Goal: Task Accomplishment & Management: Use online tool/utility

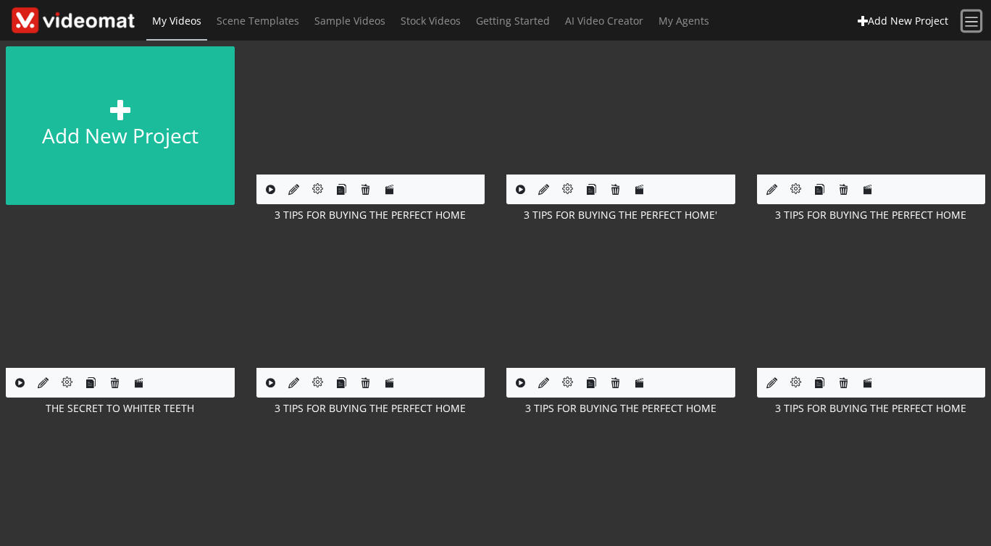
click at [973, 22] on span at bounding box center [971, 22] width 17 height 17
click at [896, 129] on link "Logout" at bounding box center [896, 129] width 67 height 25
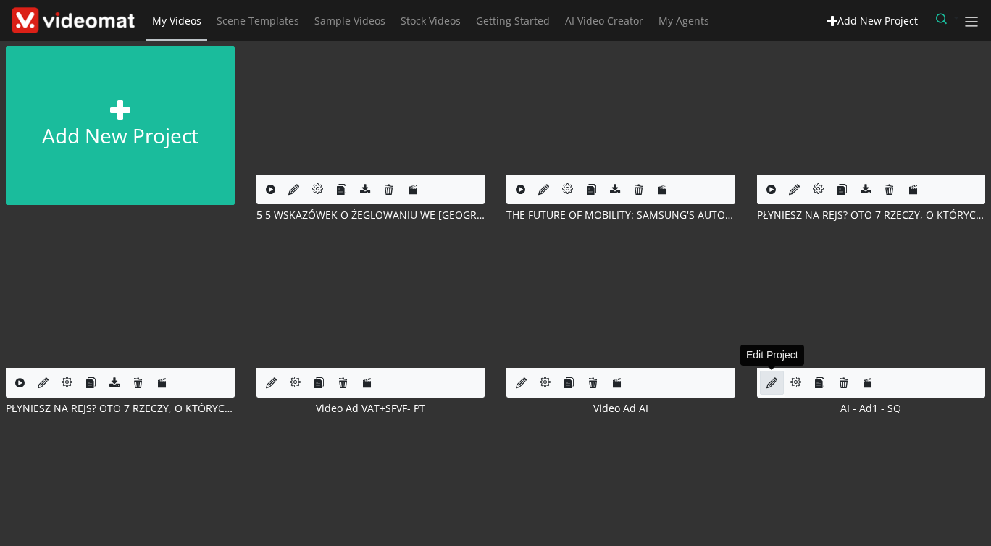
click at [770, 384] on icon at bounding box center [771, 382] width 11 height 11
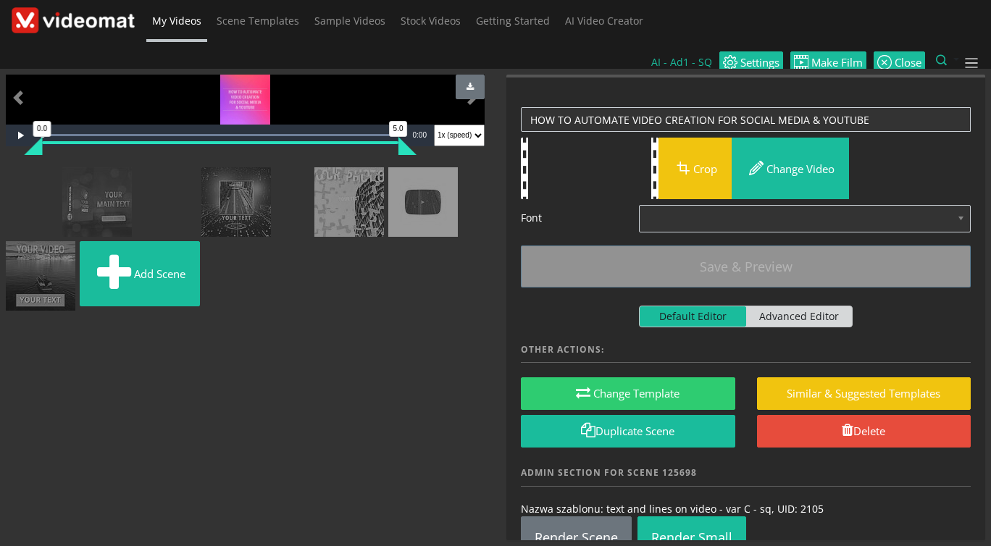
scroll to position [522, 0]
click at [306, 176] on img at bounding box center [306, 176] width 0 height 0
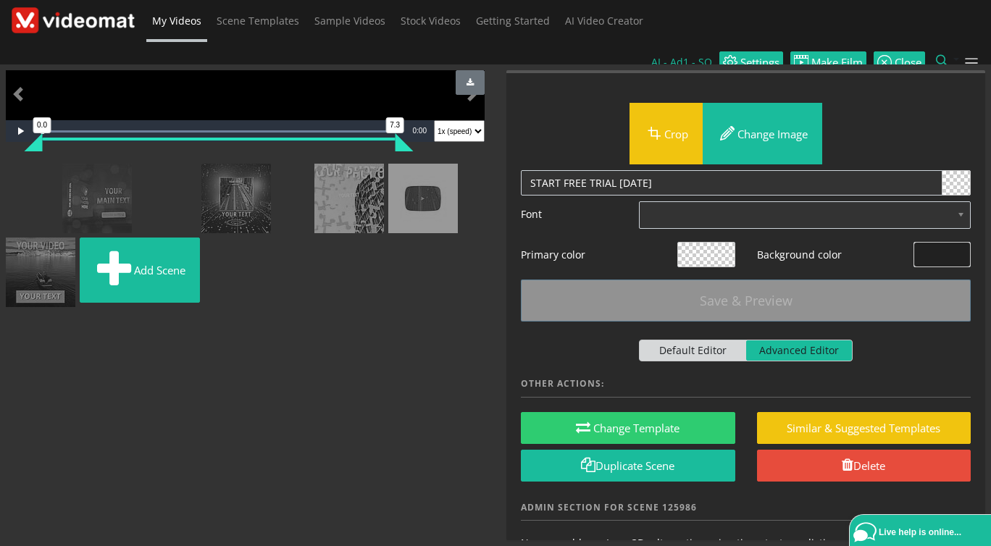
scroll to position [22, 0]
click at [15, 131] on span "Video Player" at bounding box center [20, 131] width 29 height 0
click at [180, 172] on img at bounding box center [180, 172] width 0 height 0
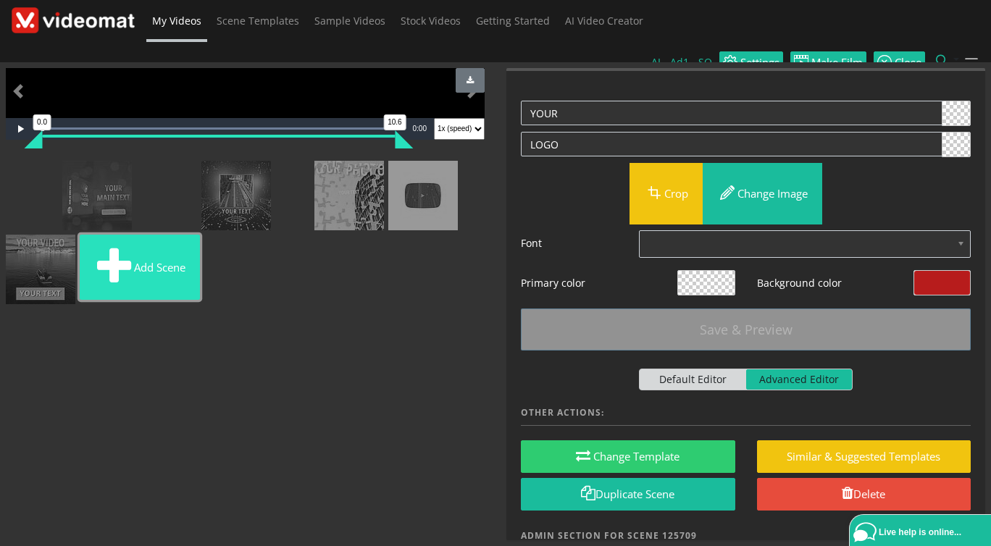
click at [158, 300] on button "Add scene" at bounding box center [140, 267] width 120 height 65
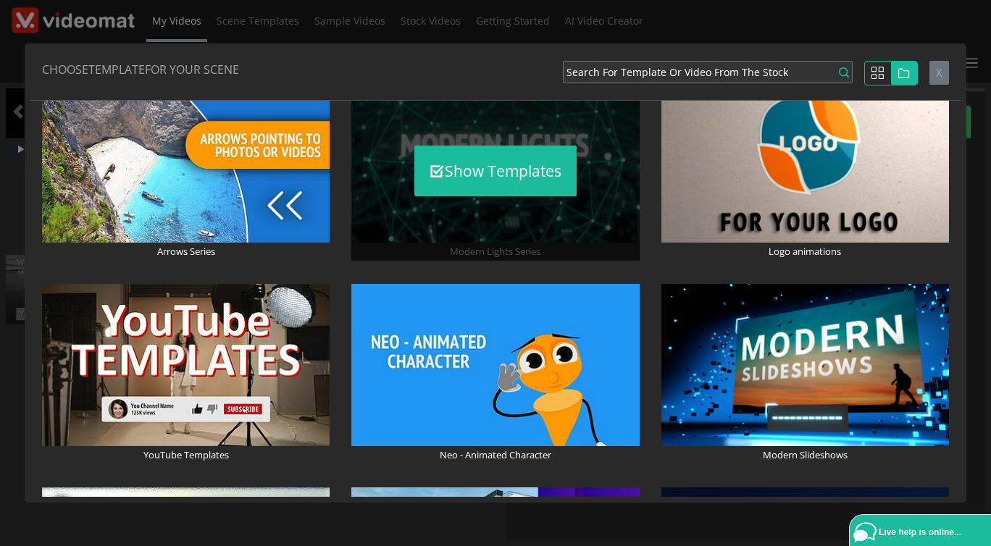
scroll to position [834, 0]
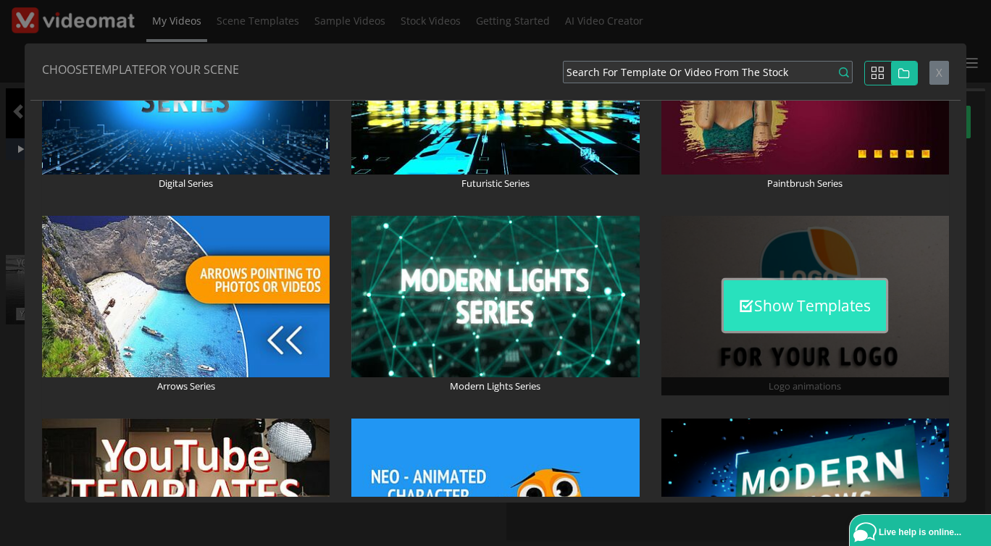
click at [813, 299] on button "Show Templates" at bounding box center [804, 305] width 162 height 51
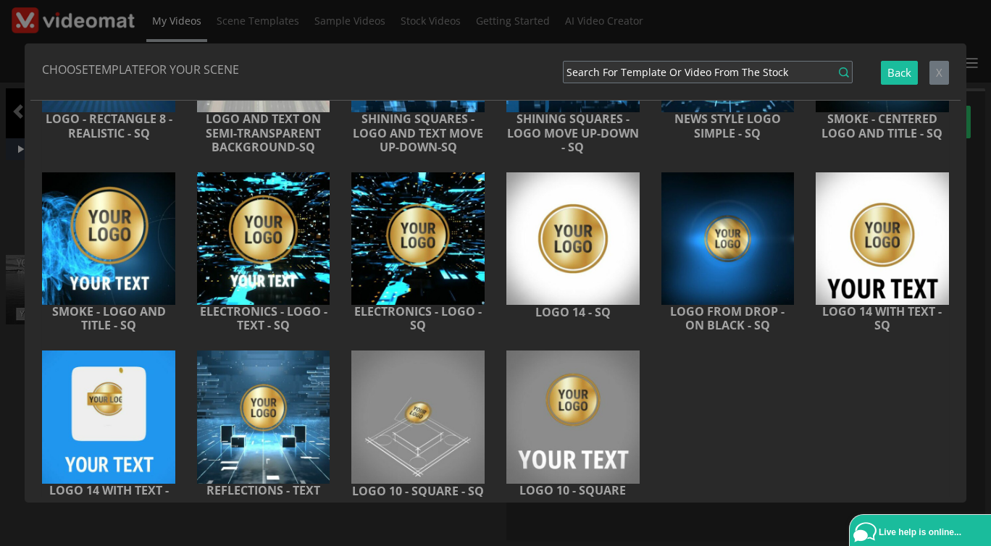
scroll to position [1116, 0]
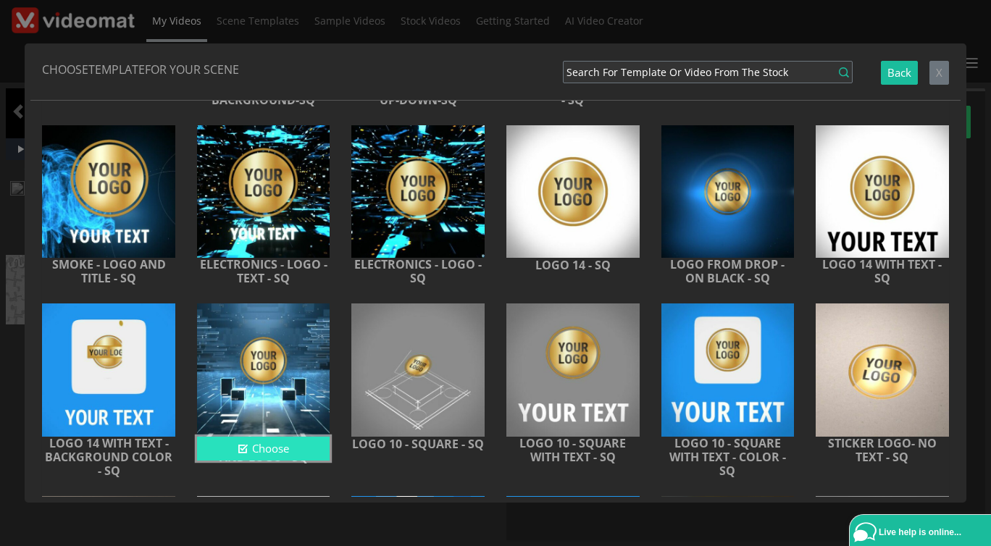
click at [285, 453] on button "Choose" at bounding box center [263, 449] width 133 height 24
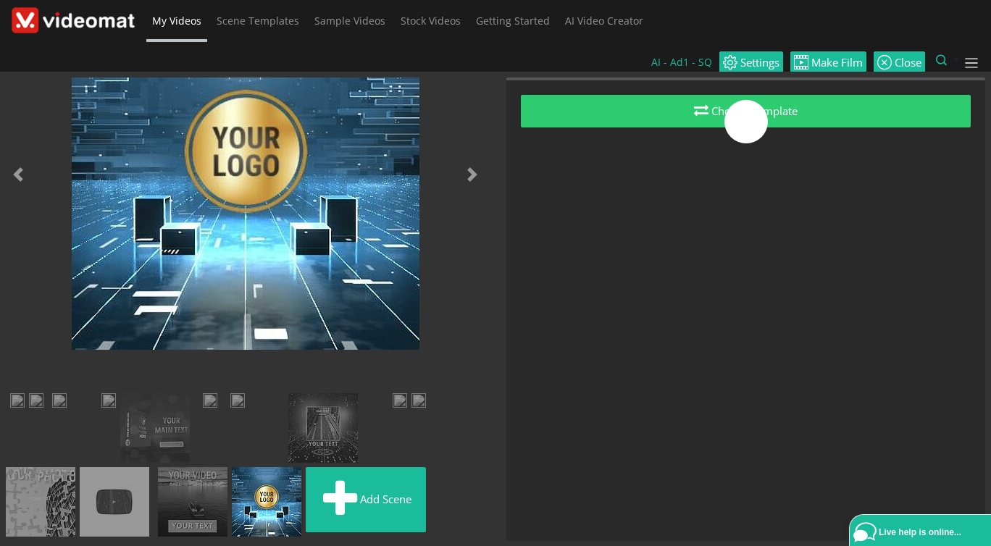
scroll to position [522, 0]
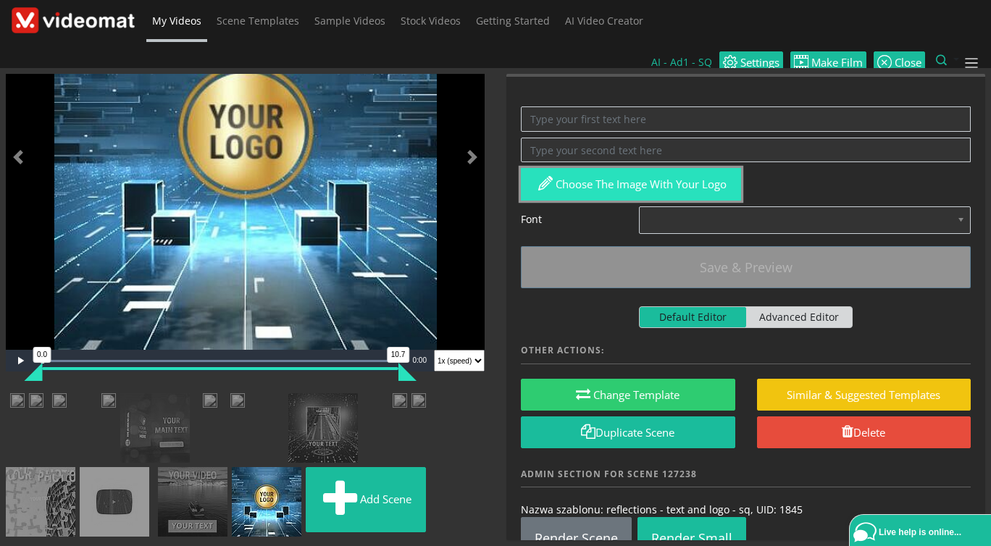
click at [576, 168] on button "Choose the image with your logo" at bounding box center [631, 184] width 220 height 33
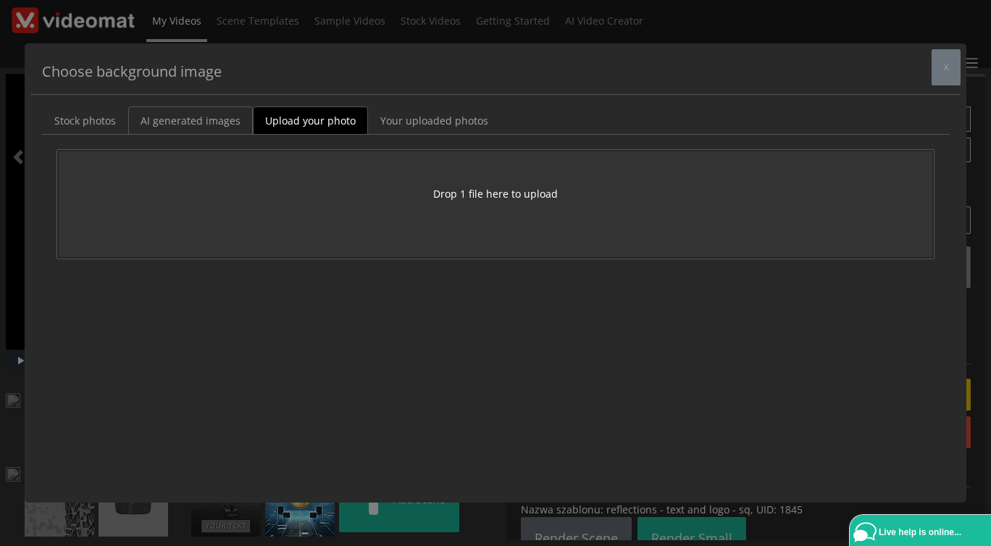
click at [213, 118] on link "AI generated images" at bounding box center [190, 120] width 125 height 28
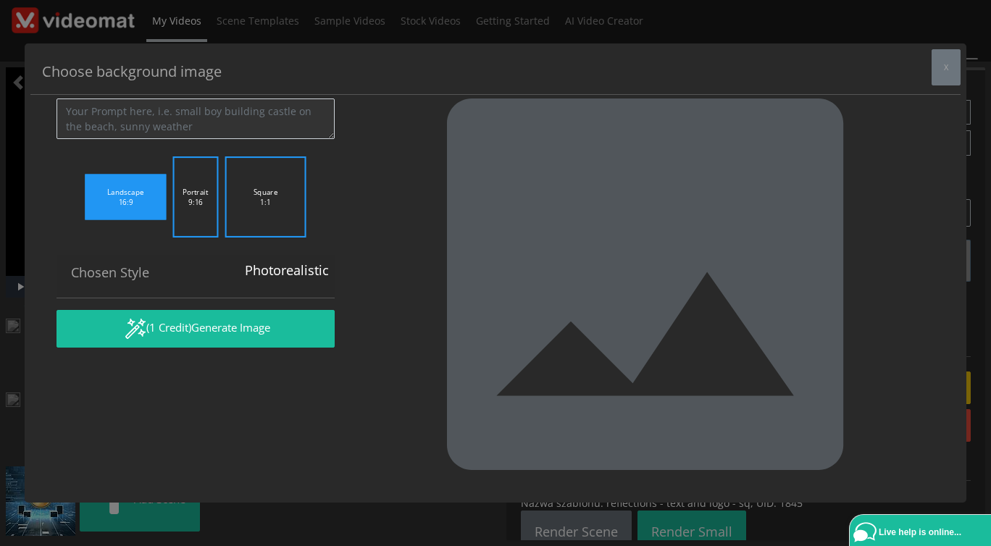
click at [96, 63] on link "Stock photos" at bounding box center [85, 49] width 86 height 28
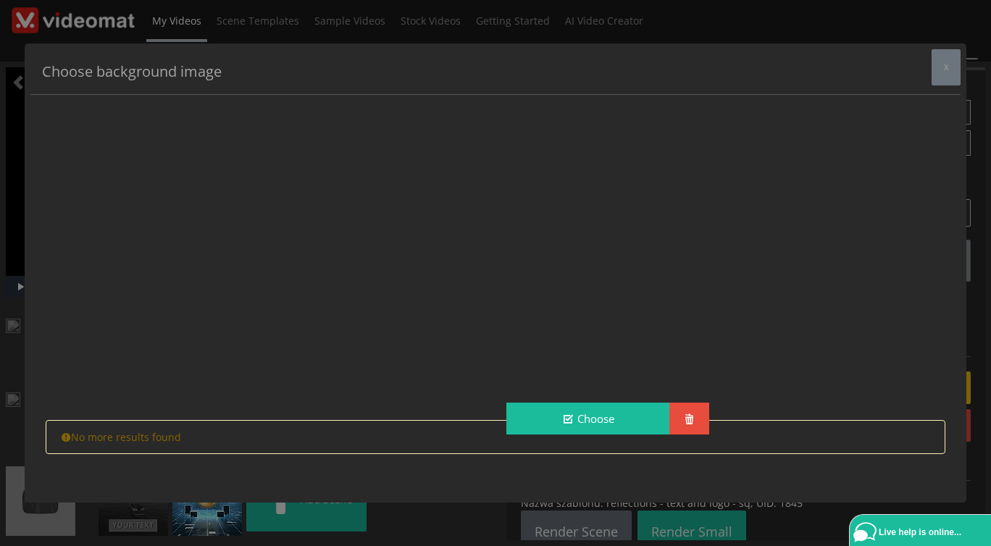
scroll to position [1098, 0]
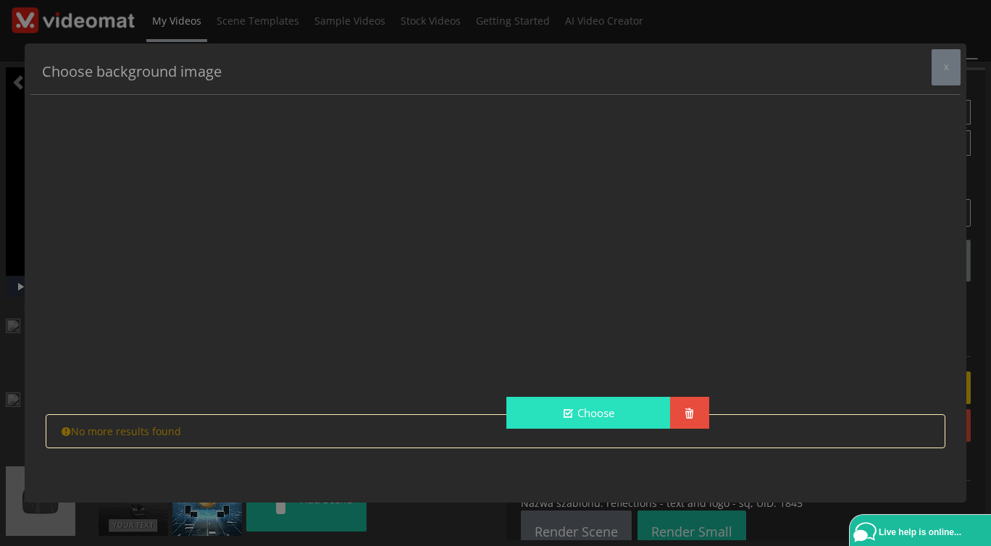
type input "logo"
click at [558, 404] on button "Choose" at bounding box center [588, 413] width 164 height 33
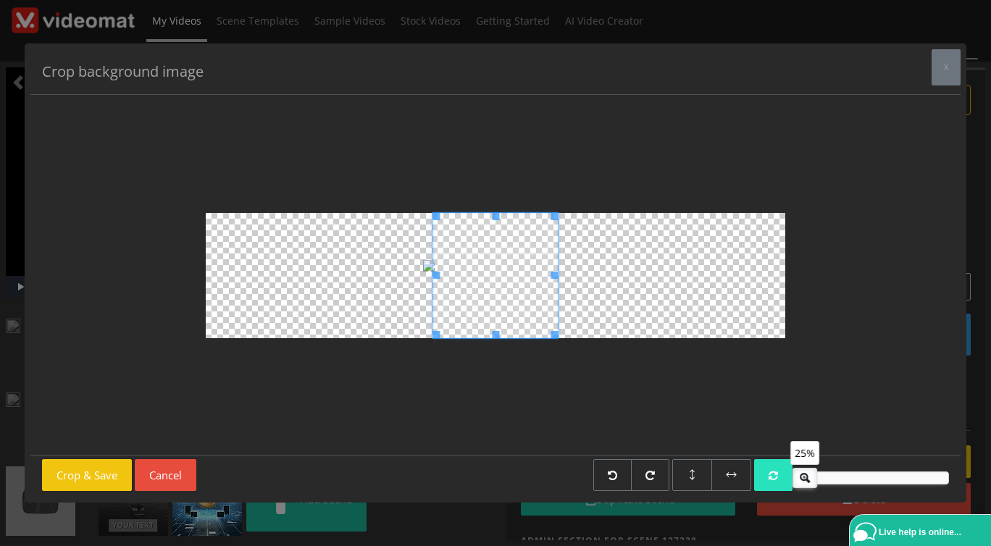
drag, startPoint x: 865, startPoint y: 480, endPoint x: 778, endPoint y: 490, distance: 88.1
click at [778, 490] on div "25%" at bounding box center [573, 478] width 749 height 38
drag, startPoint x: 805, startPoint y: 479, endPoint x: 705, endPoint y: 461, distance: 101.7
click at [784, 479] on div "25%" at bounding box center [573, 478] width 749 height 38
click at [103, 474] on button "Crop & Save" at bounding box center [87, 475] width 90 height 33
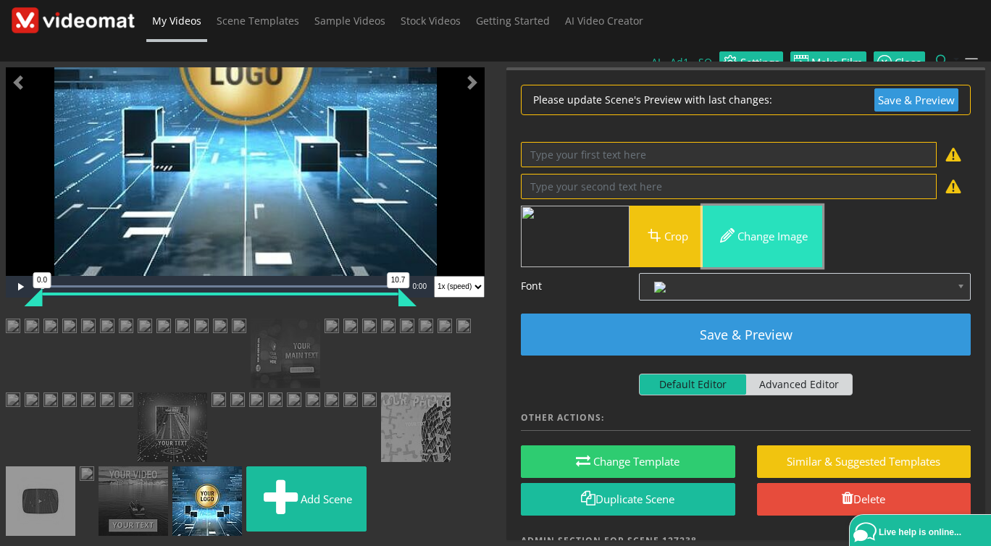
click at [752, 223] on button "Change image" at bounding box center [761, 237] width 119 height 62
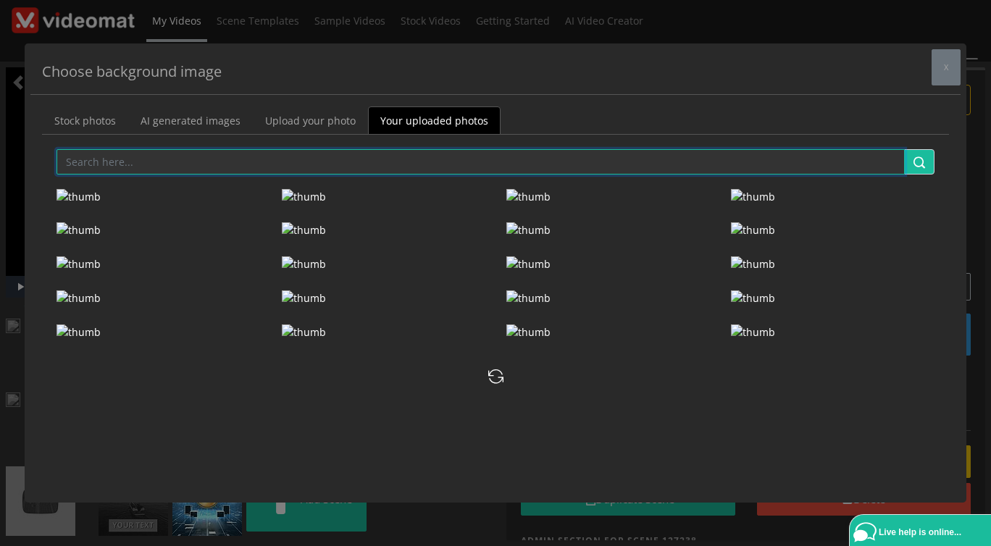
click at [340, 168] on input "text" at bounding box center [480, 161] width 848 height 25
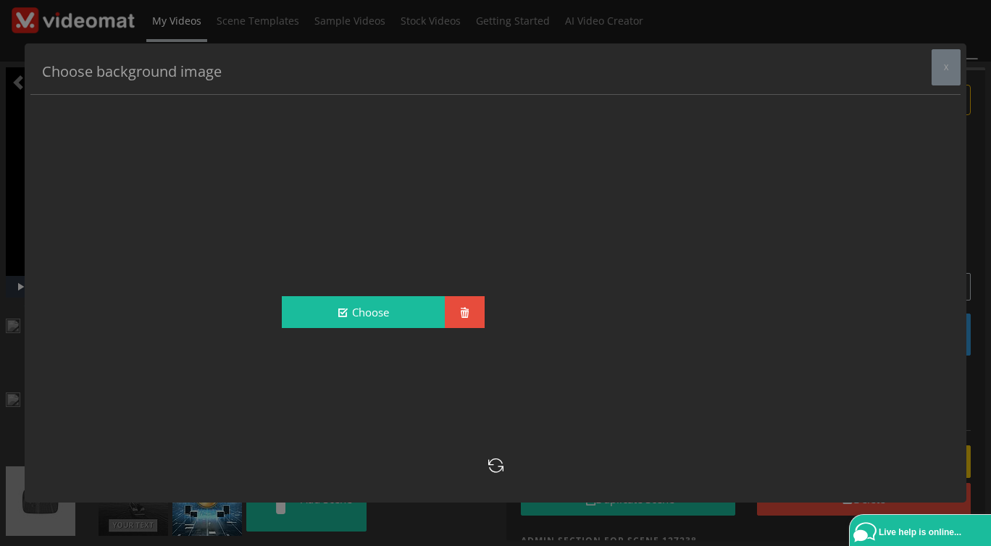
scroll to position [1067, 0]
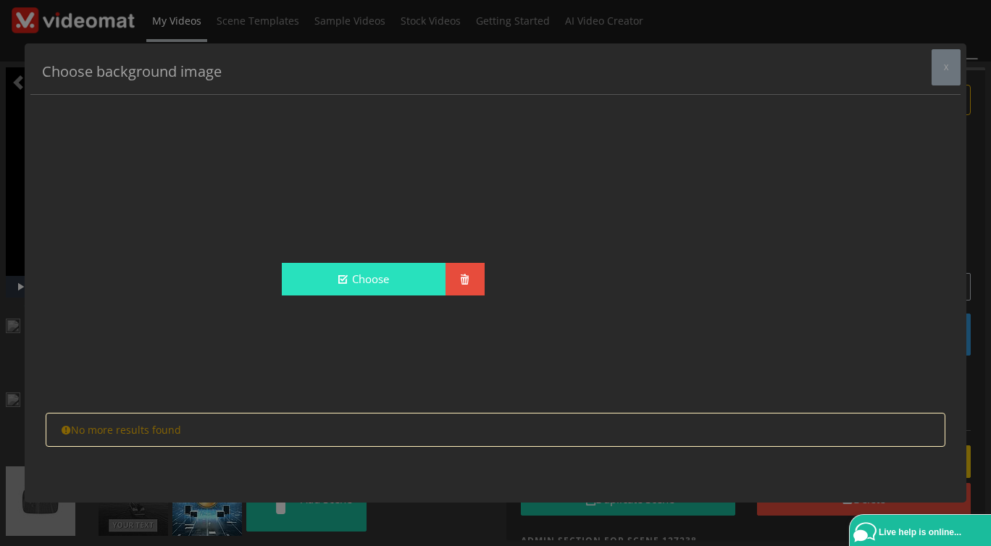
type input "logo"
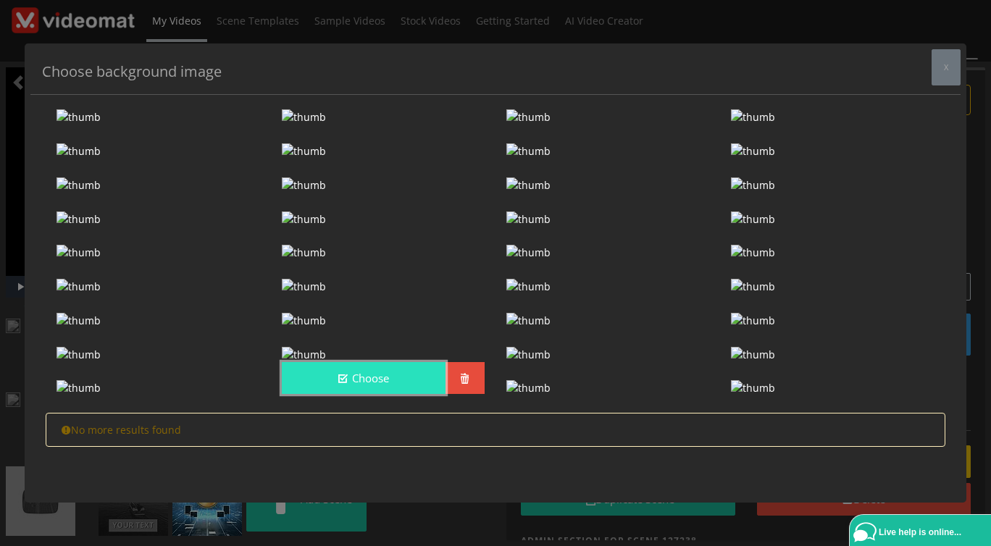
click at [404, 362] on button "Choose" at bounding box center [364, 378] width 164 height 33
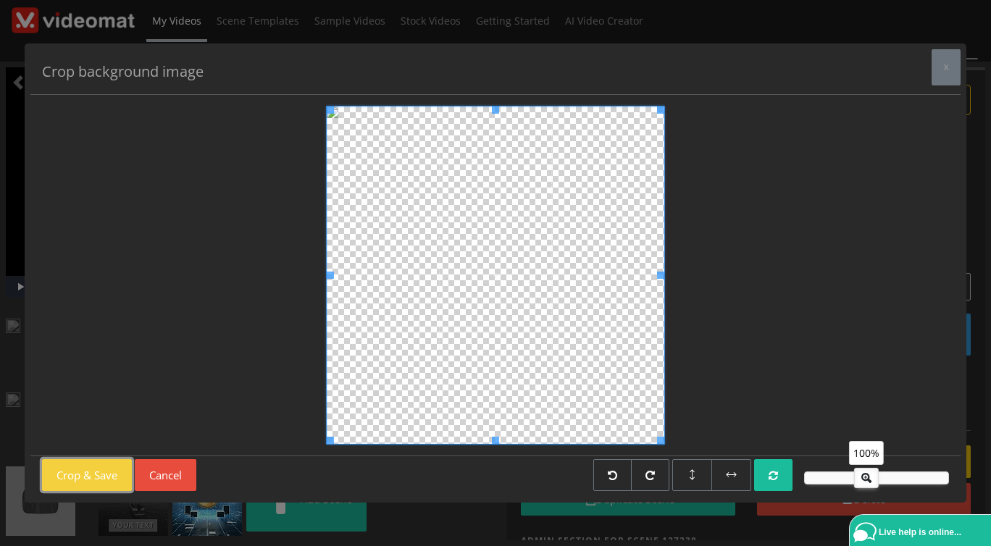
click at [103, 477] on button "Crop & Save" at bounding box center [87, 475] width 90 height 33
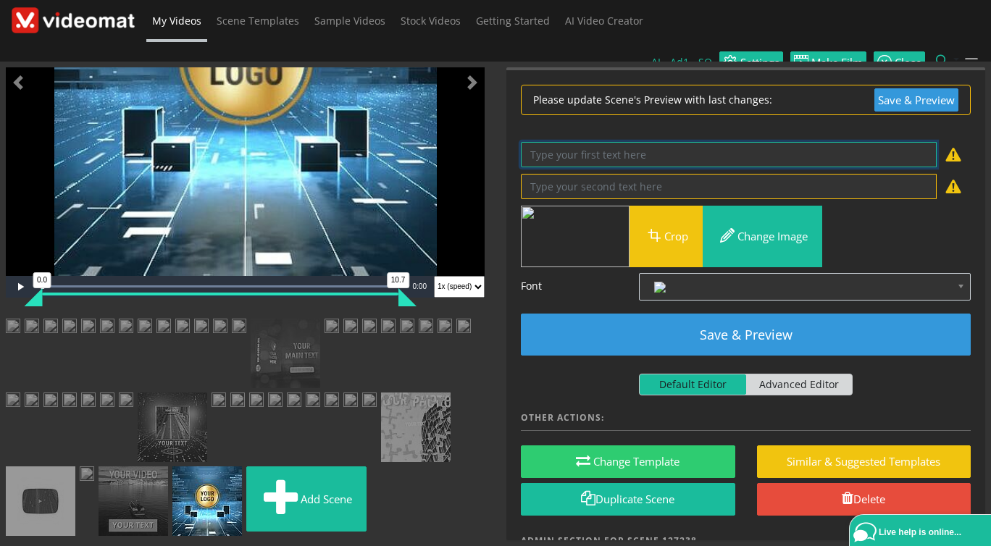
click at [609, 142] on textarea at bounding box center [729, 154] width 416 height 25
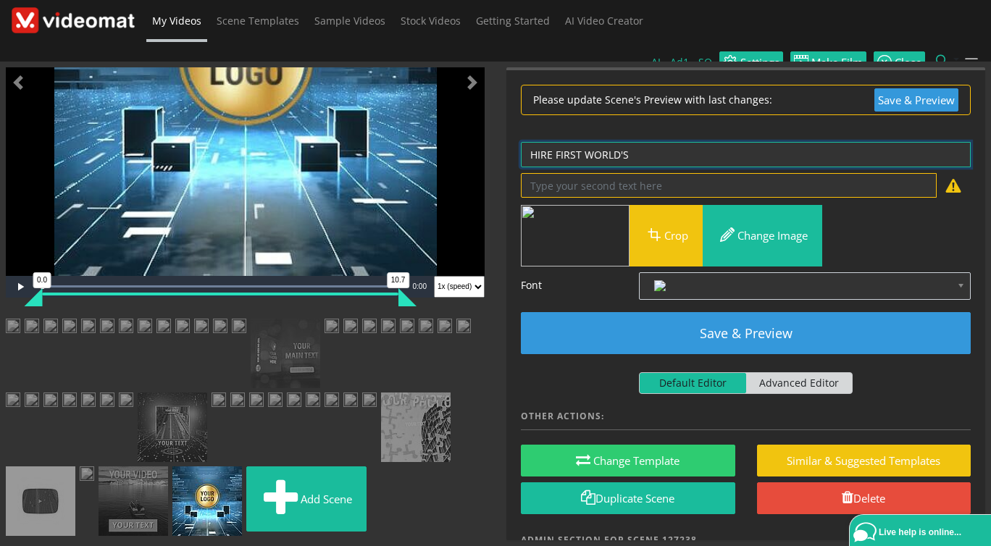
type textarea "HIRE FIRST WORLD'S"
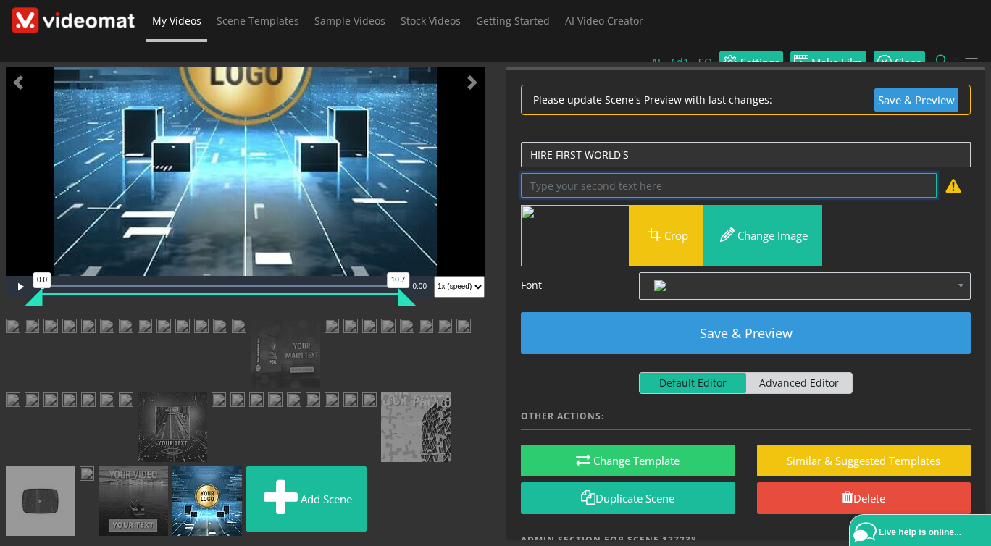
click at [613, 173] on textarea at bounding box center [729, 185] width 416 height 25
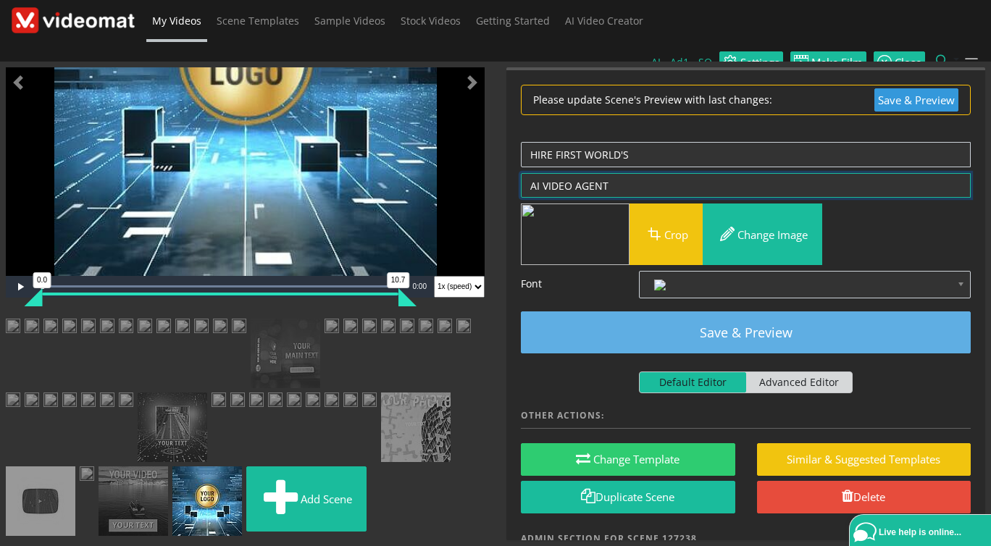
type textarea "AI VIDEO AGENT"
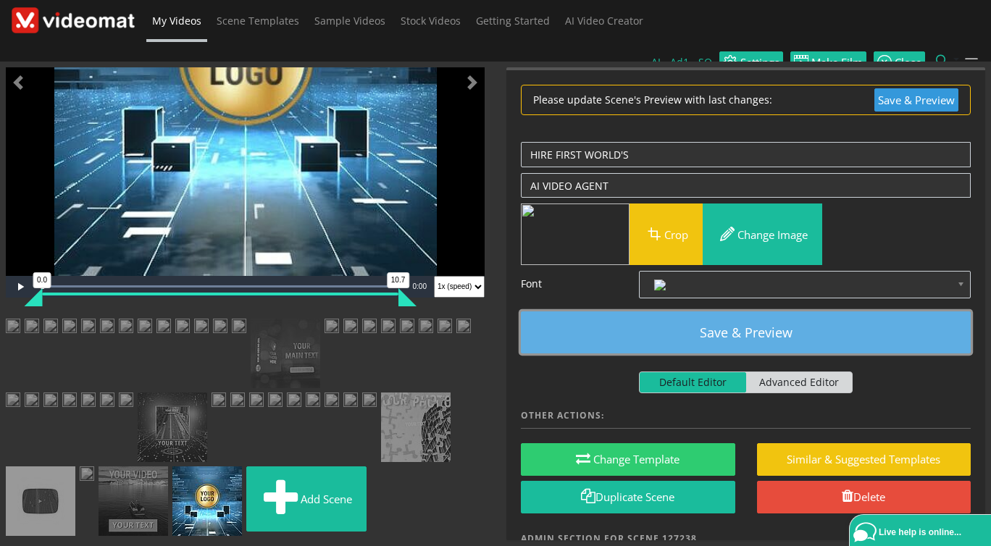
click at [773, 311] on button "Save & Preview" at bounding box center [746, 332] width 450 height 42
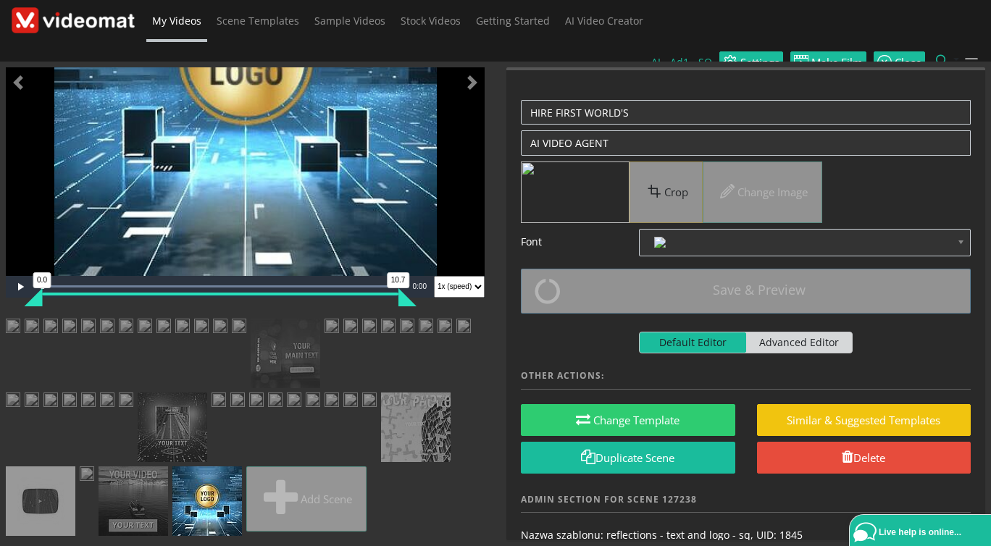
scroll to position [0, 0]
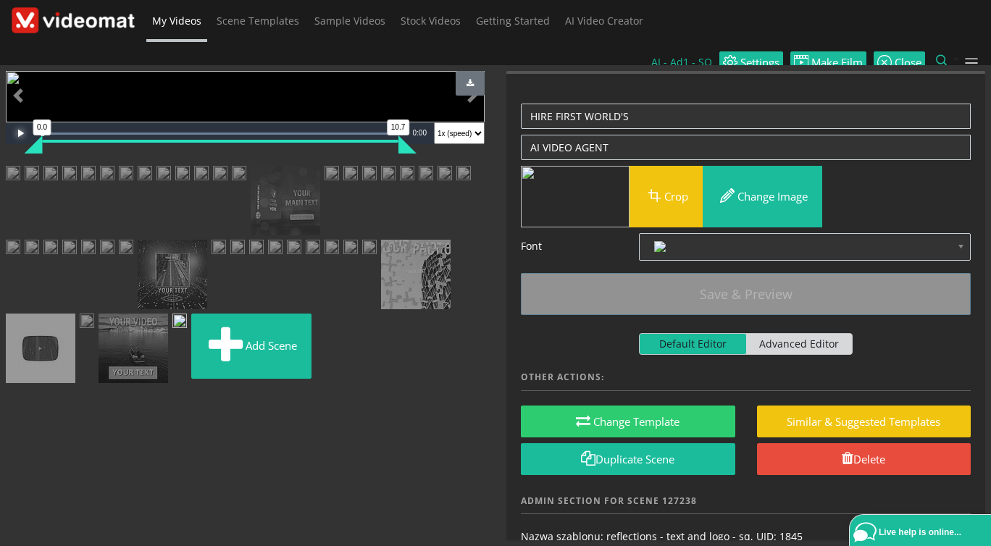
click at [18, 133] on span "Video Player" at bounding box center [20, 133] width 29 height 0
click at [810, 334] on span "Advanced Editor" at bounding box center [799, 344] width 106 height 20
click at [648, 333] on input "Default Editor Advanced Editor" at bounding box center [643, 337] width 9 height 9
checkbox input "true"
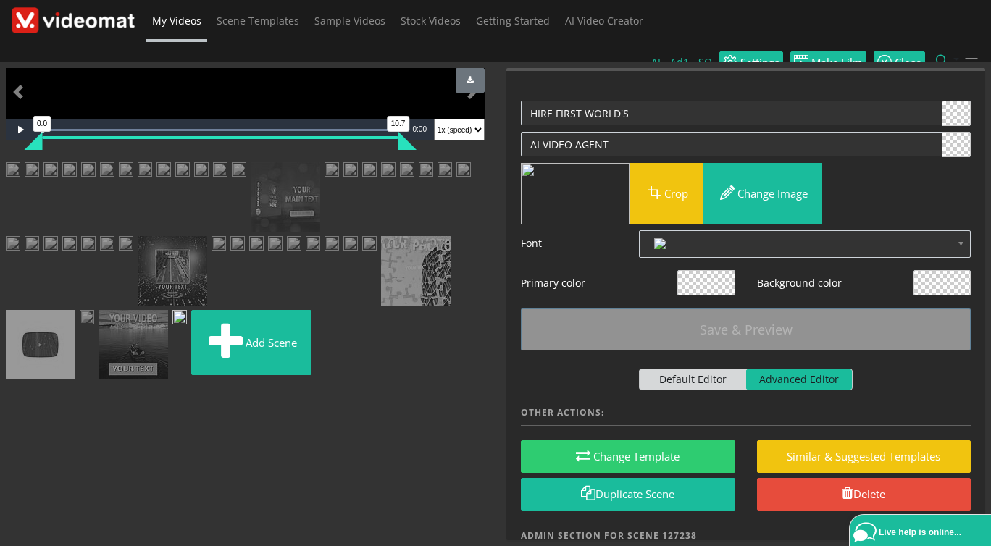
click at [953, 271] on span at bounding box center [942, 283] width 56 height 24
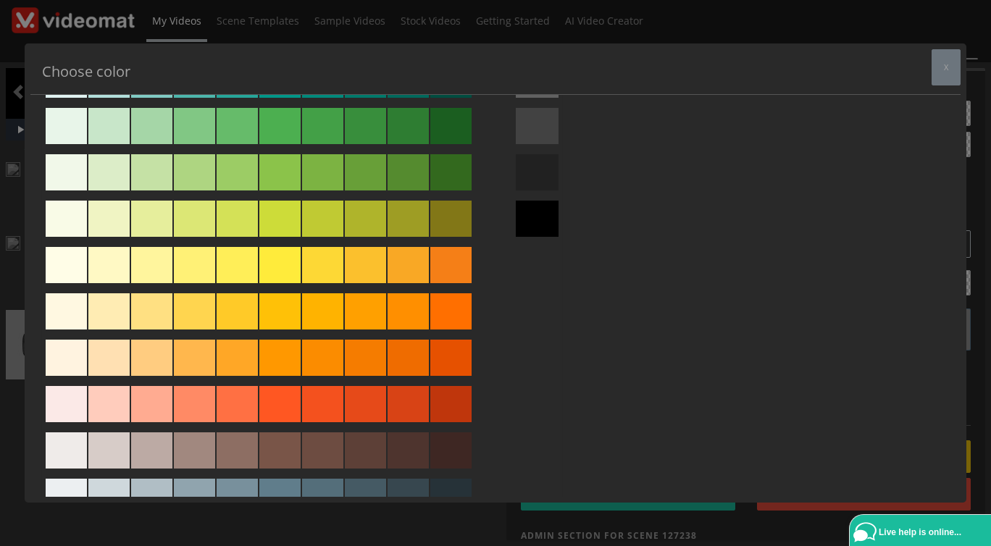
scroll to position [500, 0]
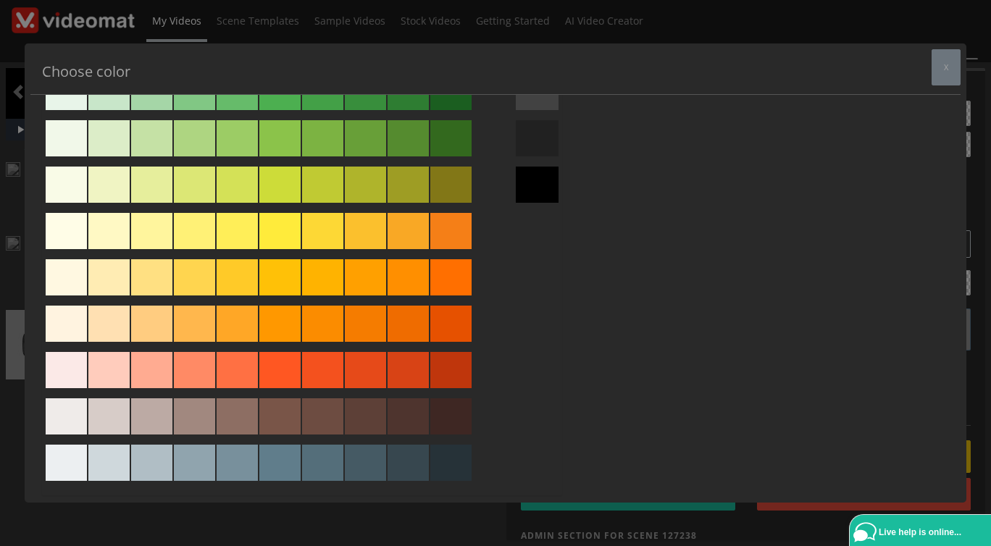
click at [458, 190] on div at bounding box center [450, 185] width 41 height 36
type input "#827717"
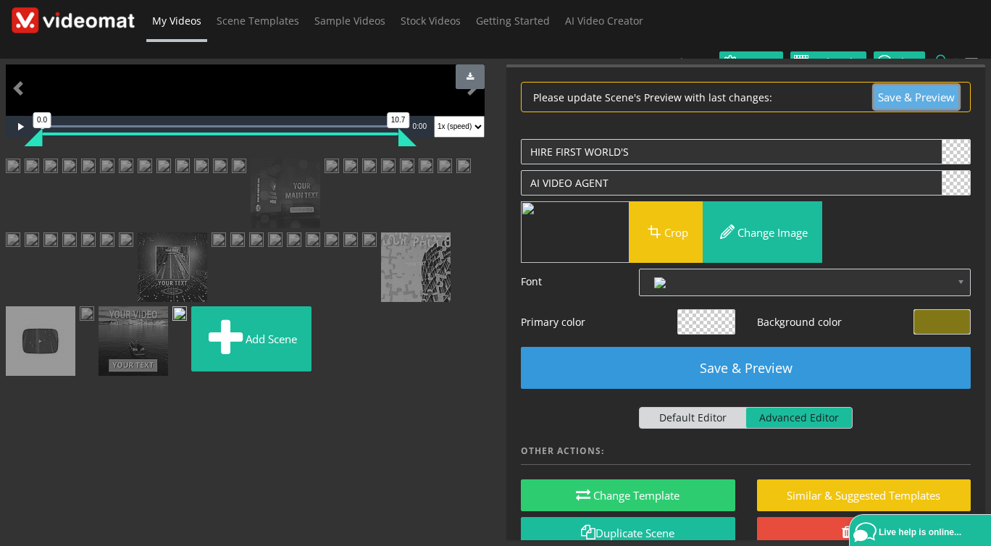
click at [905, 85] on button "Save & Preview" at bounding box center [916, 97] width 84 height 24
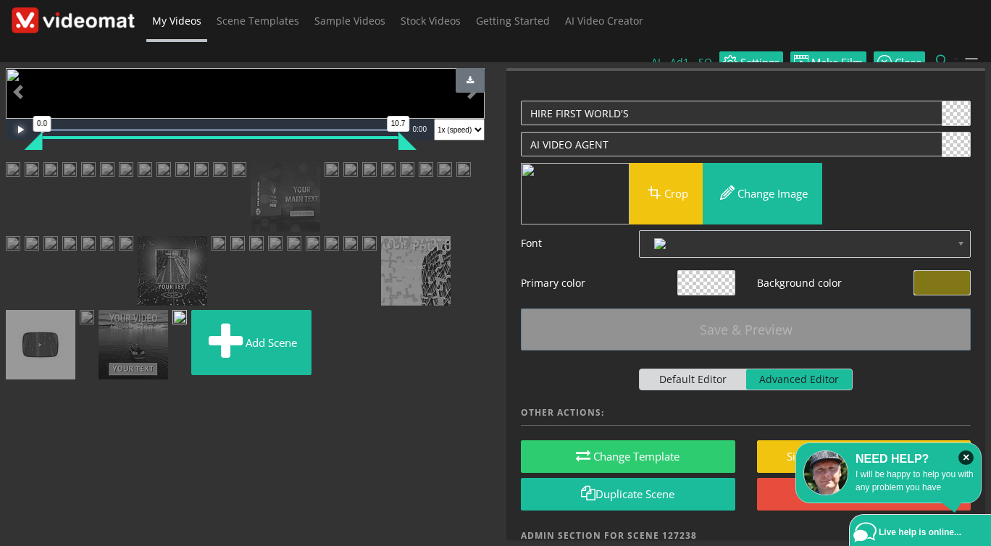
click at [19, 130] on span "Video Player" at bounding box center [20, 130] width 29 height 0
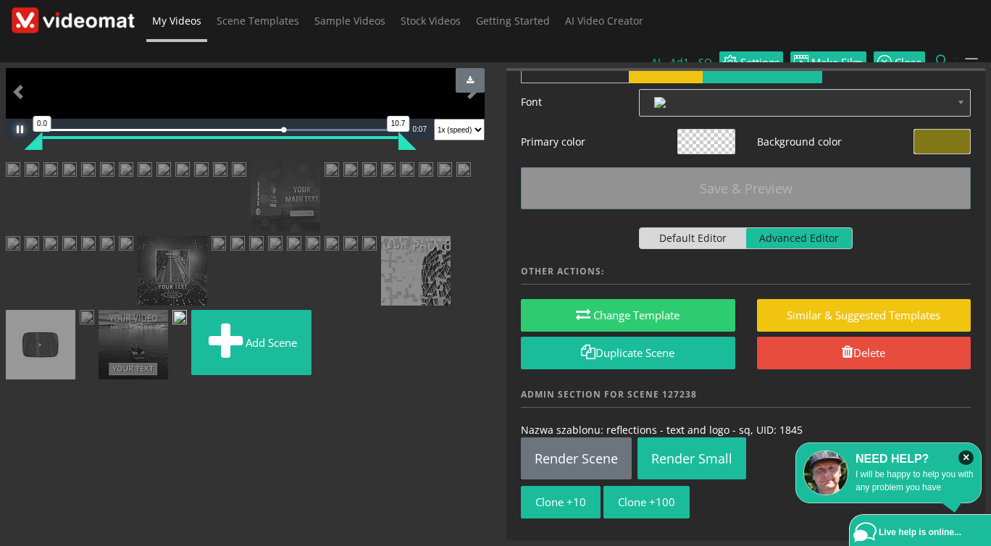
scroll to position [142, 0]
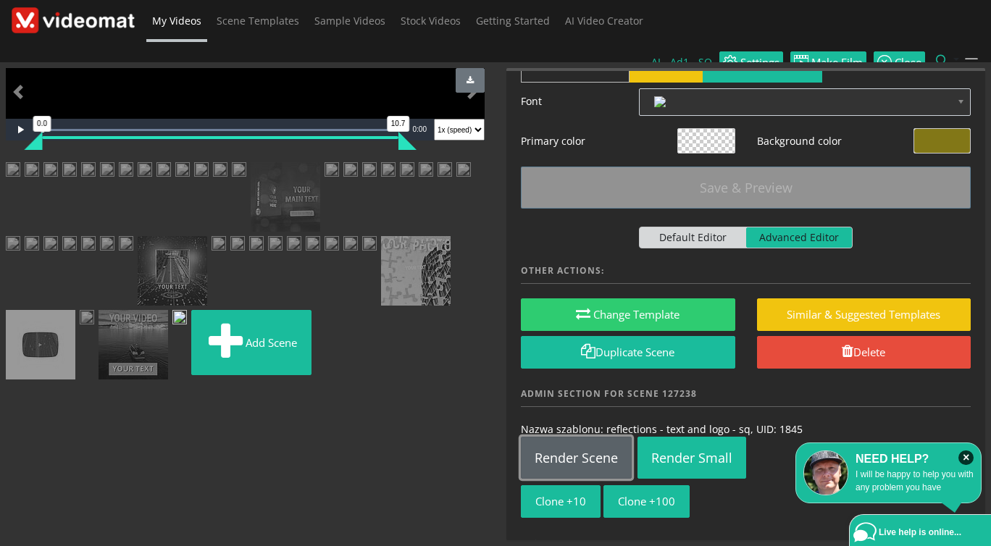
click at [587, 437] on link "Render Scene" at bounding box center [576, 458] width 111 height 42
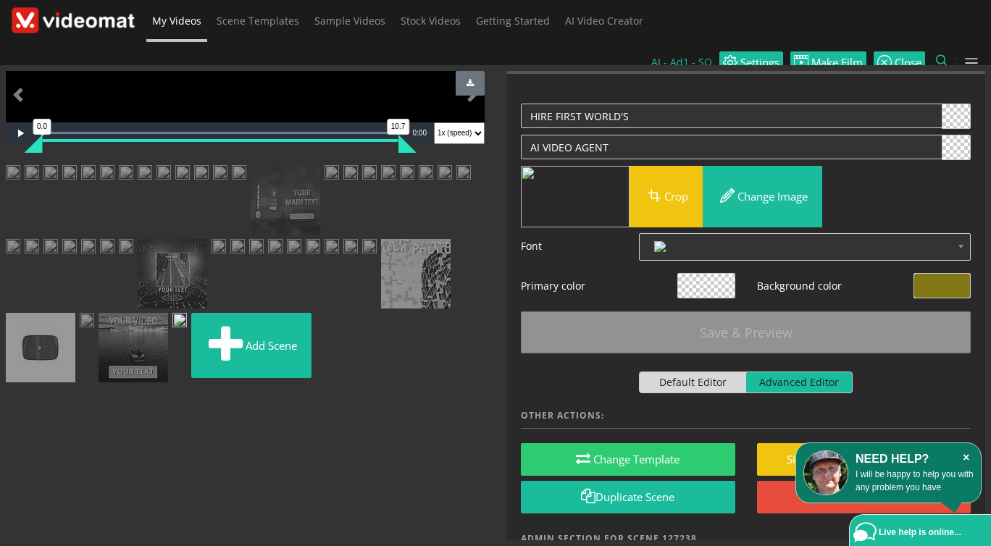
click at [964, 455] on icon "×" at bounding box center [965, 457] width 15 height 14
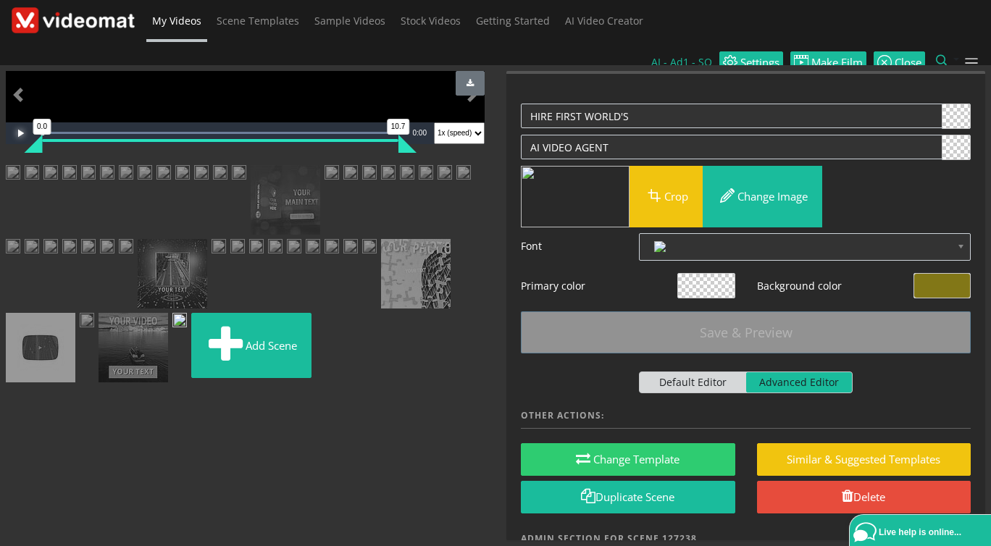
click at [22, 133] on span "Video Player" at bounding box center [20, 133] width 29 height 0
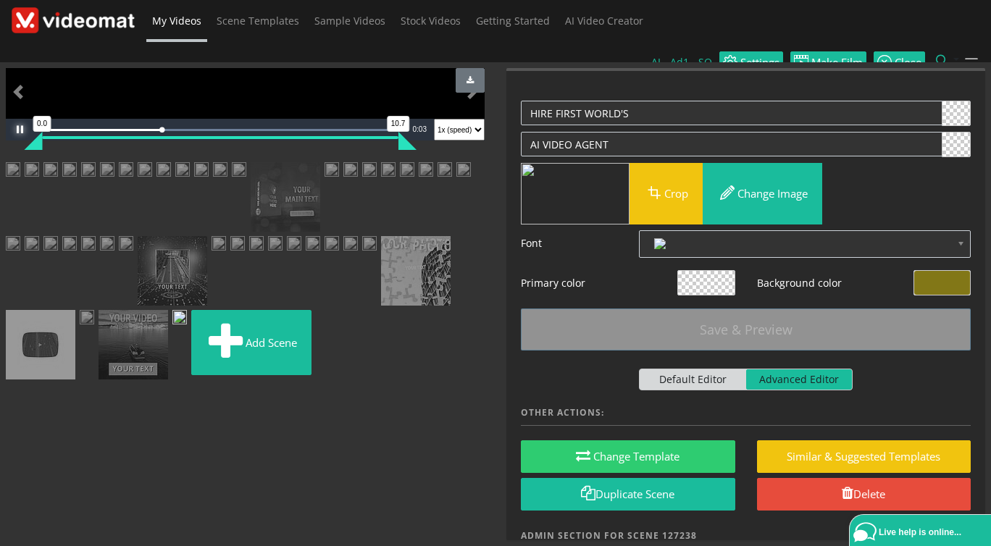
click at [22, 130] on span "Video Player" at bounding box center [20, 130] width 29 height 0
click at [555, 101] on textarea "HIRE FIRST WORLD'S" at bounding box center [731, 113] width 421 height 25
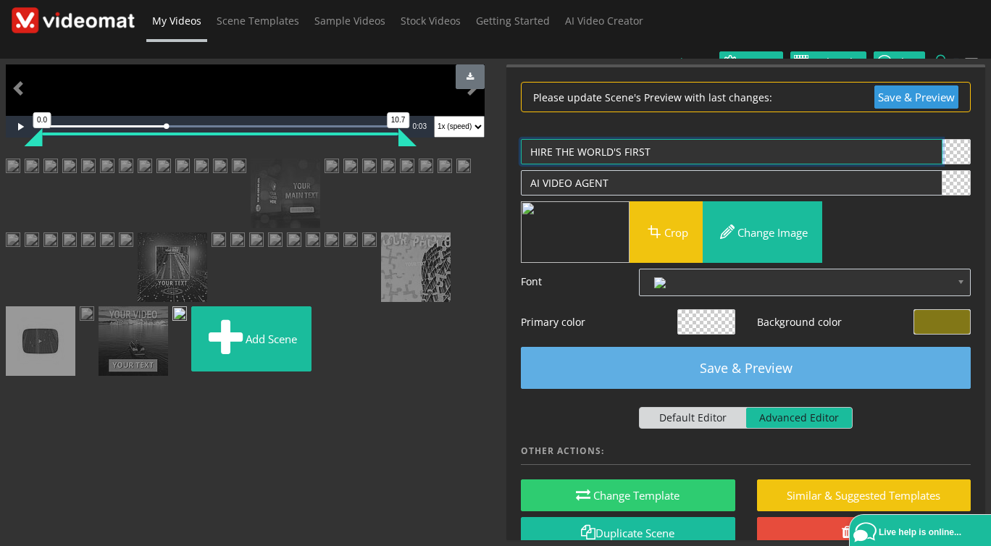
type textarea "HIRE THE WORLD'S FIRST"
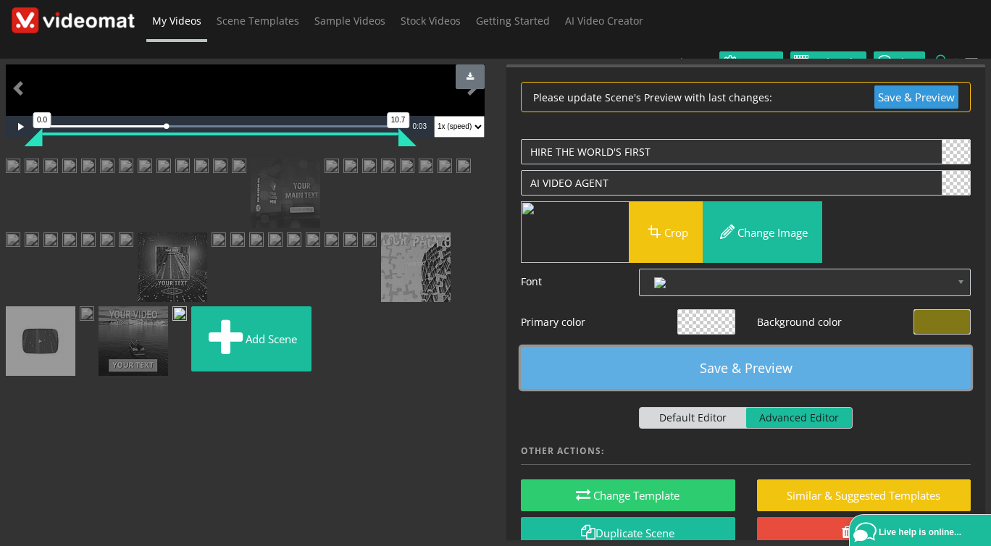
click at [688, 352] on button "Save & Preview" at bounding box center [746, 368] width 450 height 42
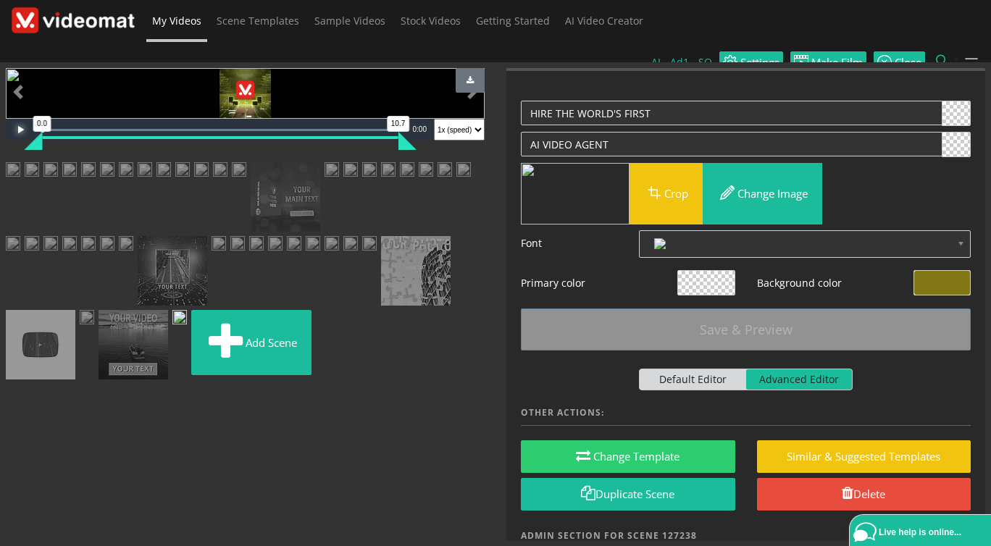
click at [24, 130] on span "Video Player" at bounding box center [20, 130] width 29 height 0
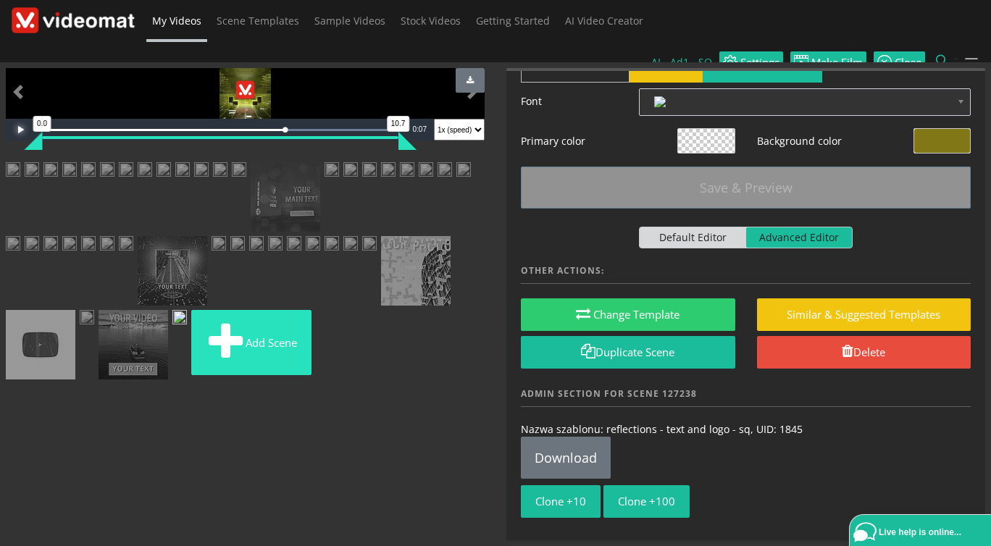
scroll to position [522, 0]
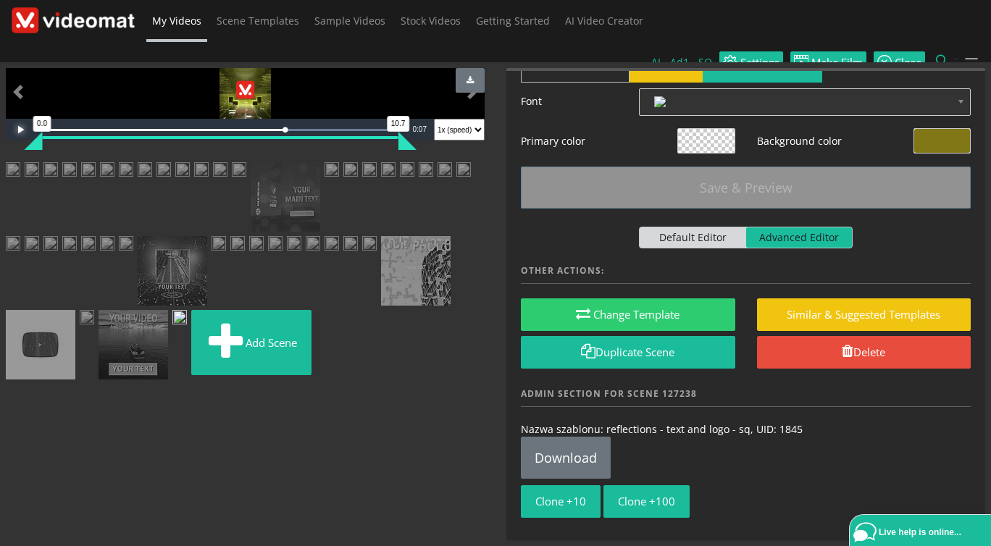
click at [98, 379] on img at bounding box center [133, 345] width 70 height 70
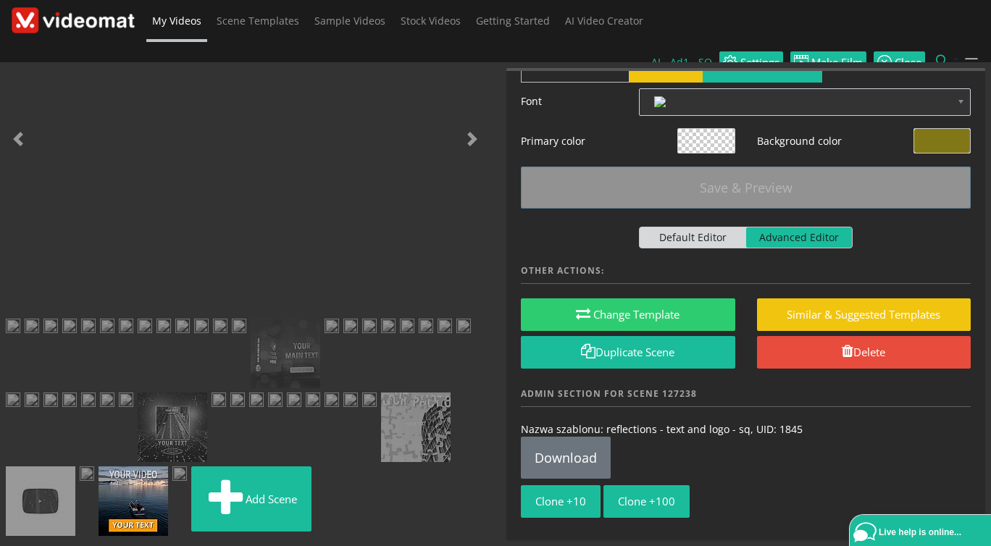
scroll to position [0, 0]
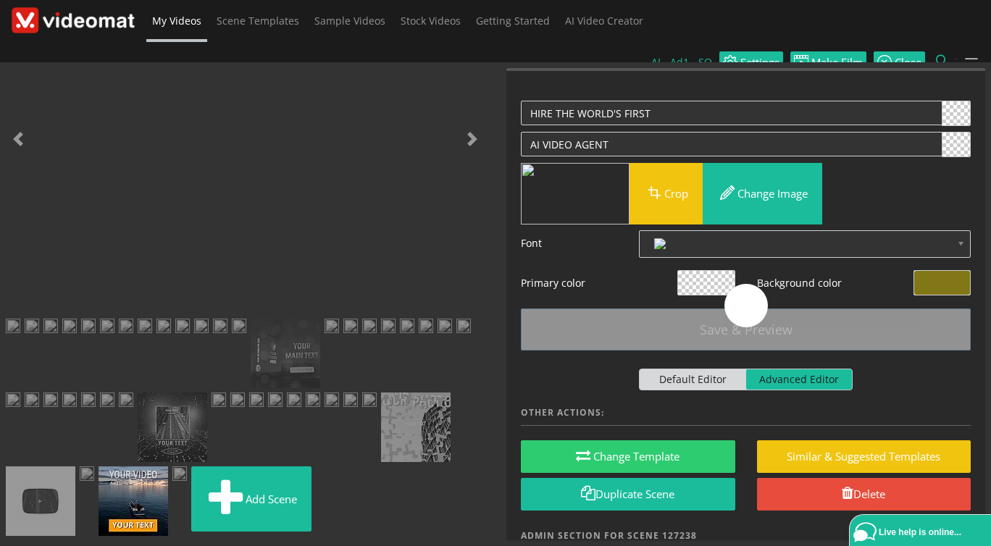
click at [172, 484] on img at bounding box center [179, 475] width 14 height 18
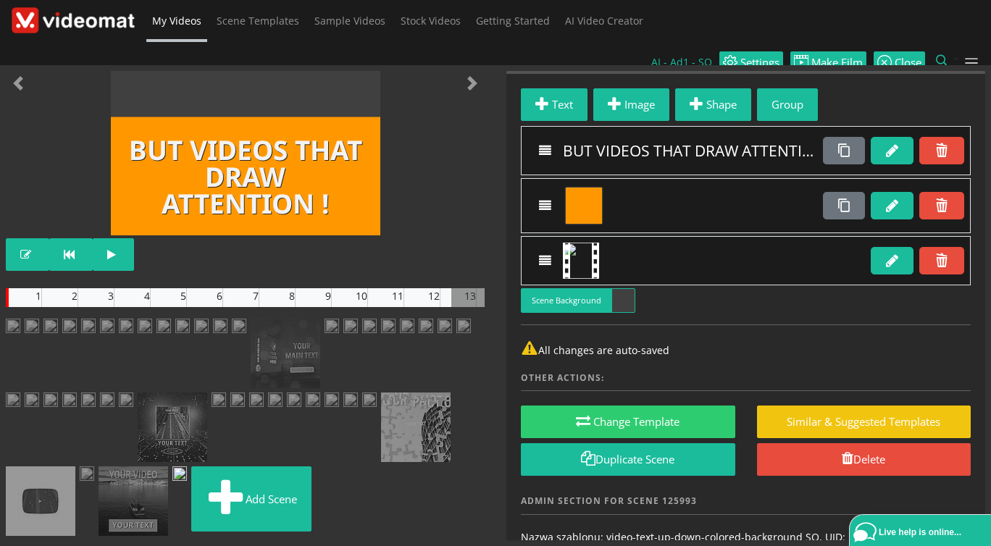
scroll to position [449, 0]
click at [98, 494] on img at bounding box center [133, 501] width 70 height 70
click at [172, 484] on img at bounding box center [179, 475] width 14 height 18
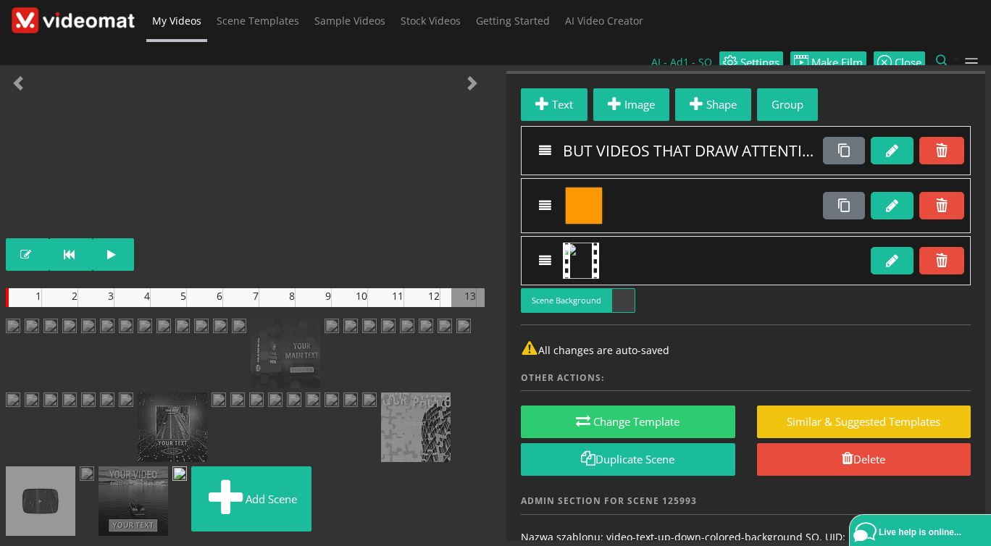
scroll to position [562, 0]
click at [343, 411] on img at bounding box center [350, 401] width 14 height 18
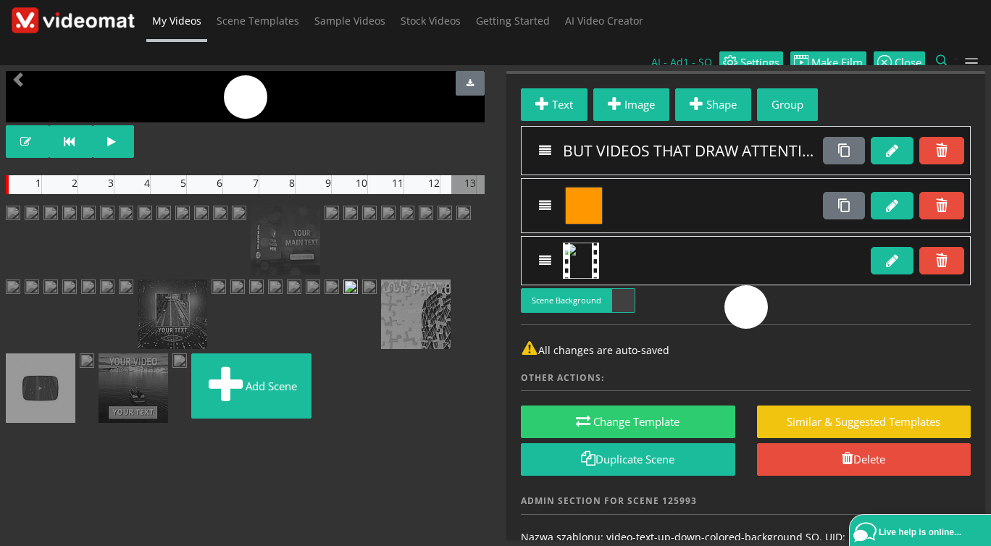
scroll to position [522, 0]
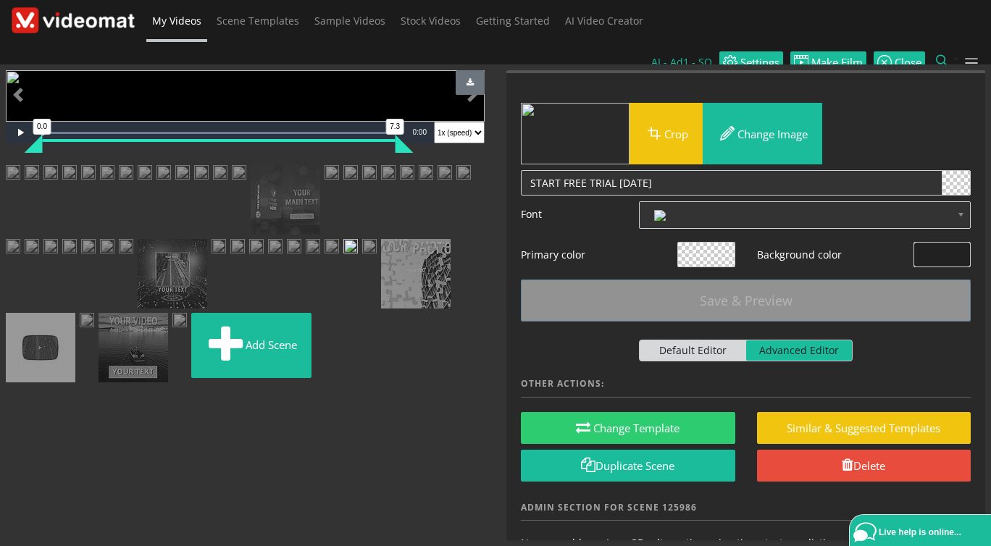
click at [172, 331] on img at bounding box center [179, 322] width 14 height 18
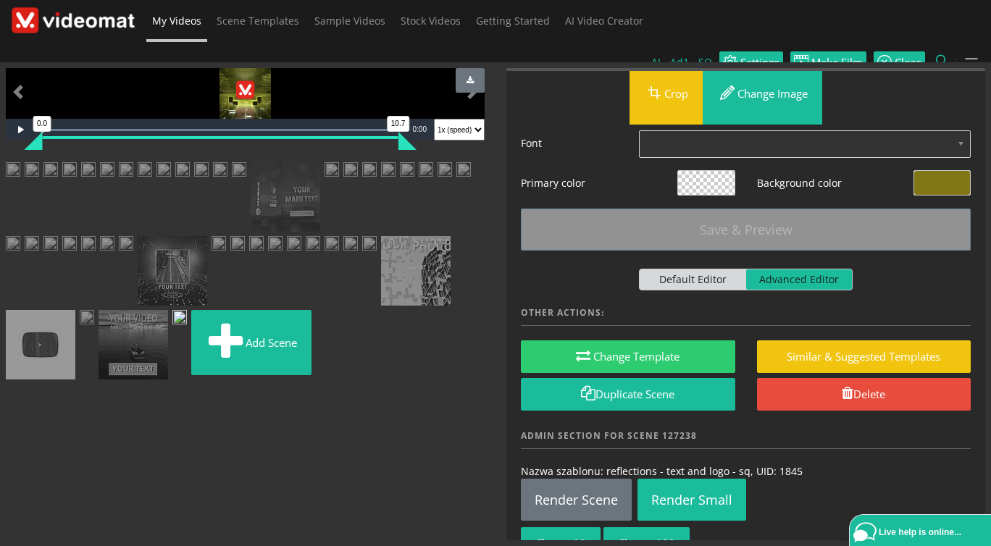
scroll to position [142, 0]
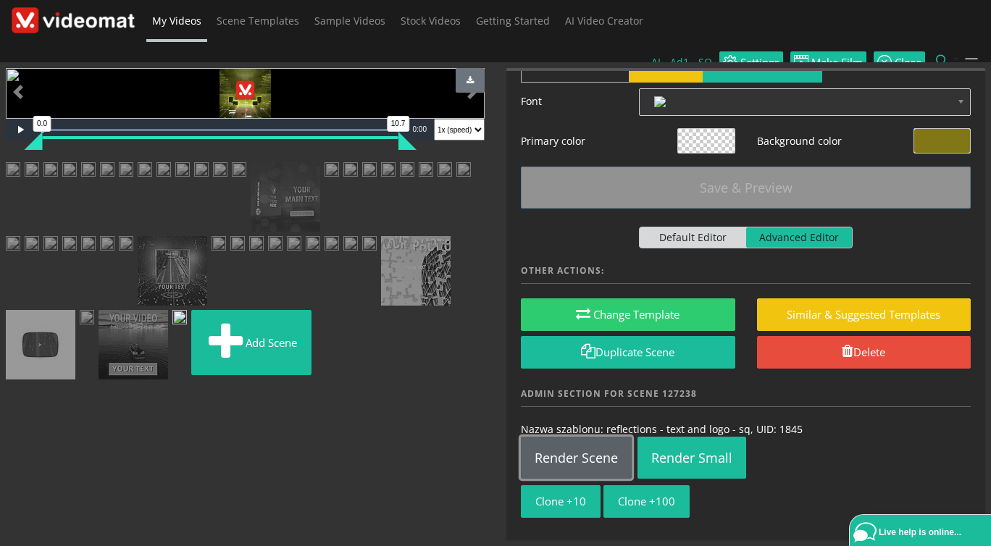
click at [595, 442] on link "Render Scene" at bounding box center [576, 458] width 111 height 42
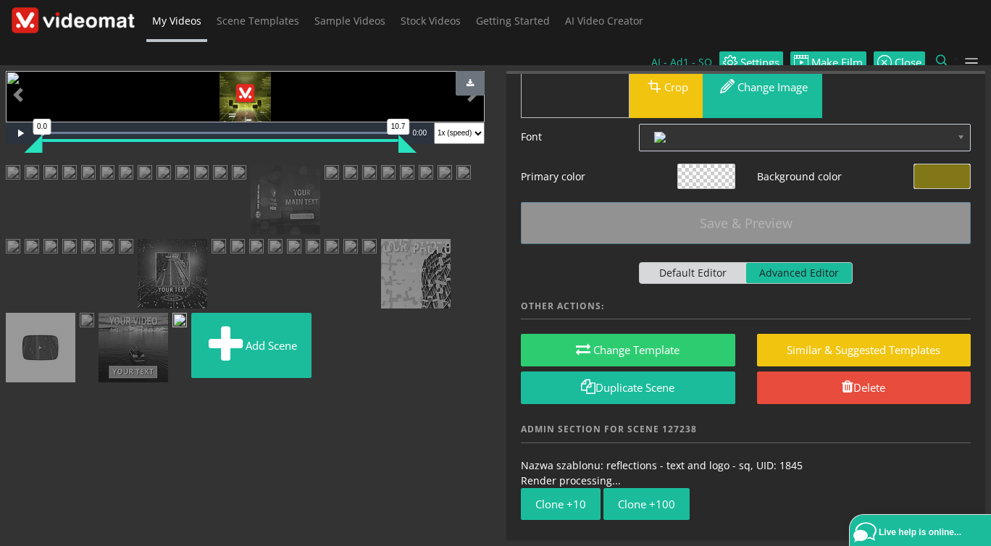
scroll to position [522, 0]
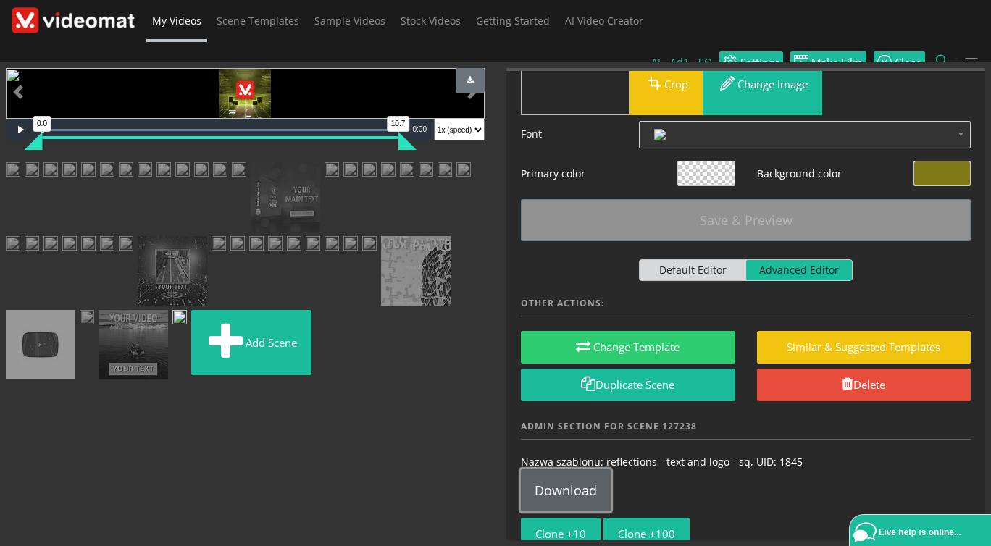
click at [559, 474] on link "Download" at bounding box center [566, 490] width 90 height 42
